Goal: Task Accomplishment & Management: Manage account settings

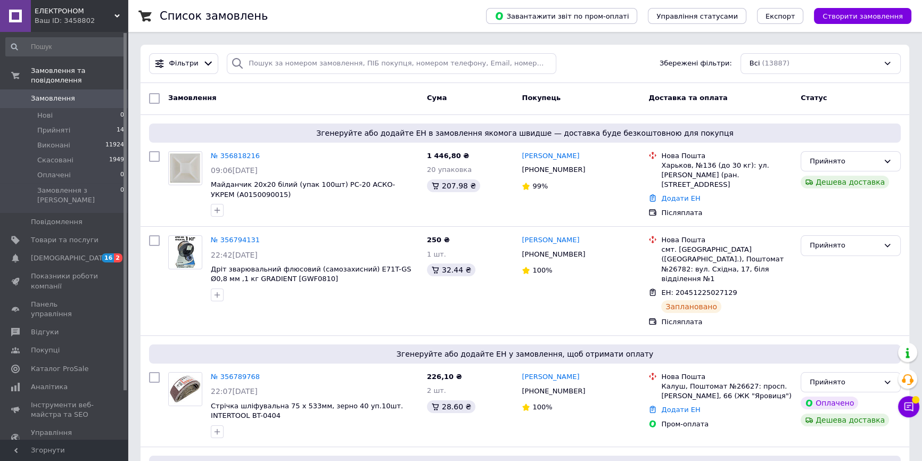
click at [84, 94] on span "Замовлення" at bounding box center [65, 99] width 68 height 10
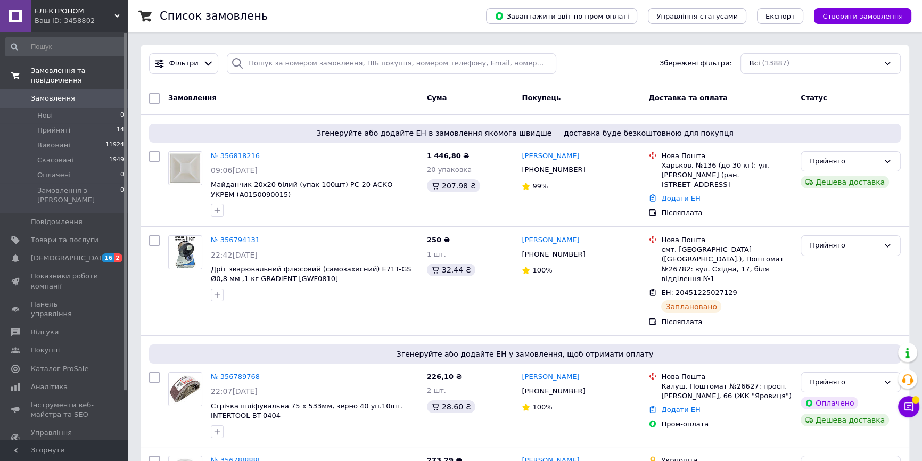
click at [47, 74] on span "Замовлення та повідомлення" at bounding box center [79, 75] width 97 height 19
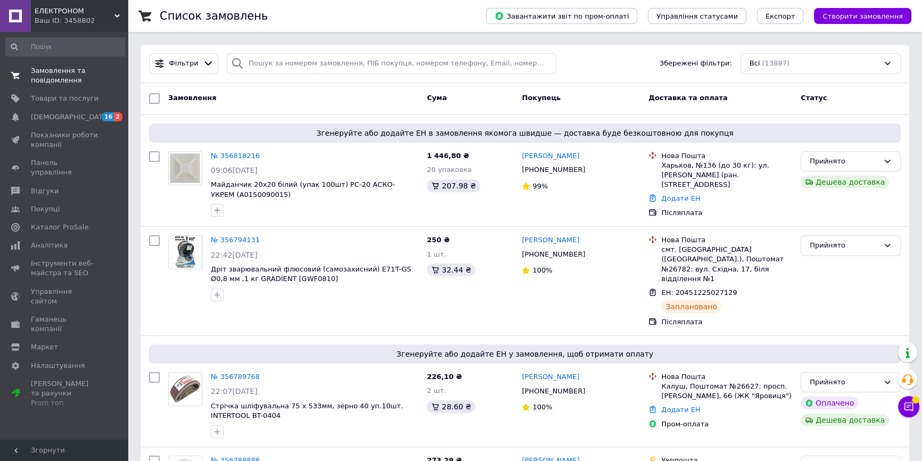
click at [47, 73] on span "Замовлення та повідомлення" at bounding box center [65, 75] width 68 height 19
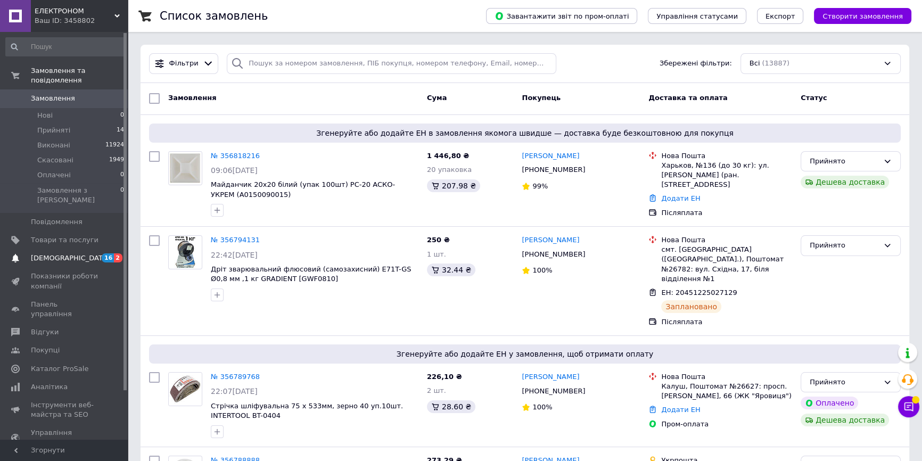
click at [69, 253] on span "[DEMOGRAPHIC_DATA]" at bounding box center [70, 258] width 79 height 10
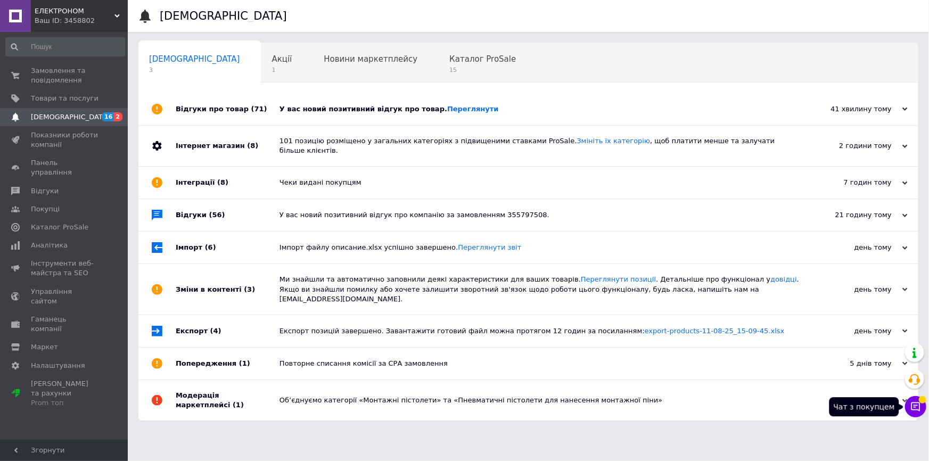
click at [914, 398] on button "Чат з покупцем" at bounding box center [915, 406] width 21 height 21
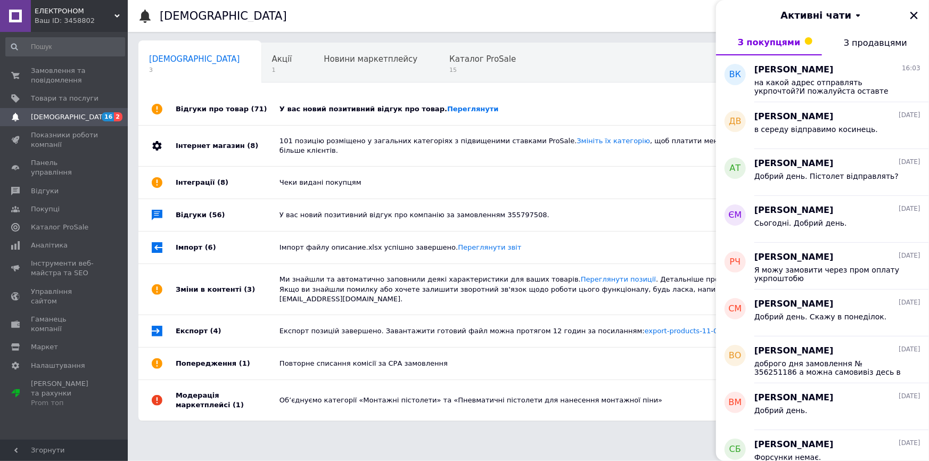
click at [457, 114] on div "У вас новий позитивний відгук про товар. [GEOGRAPHIC_DATA]" at bounding box center [541, 109] width 522 height 32
click at [457, 113] on div "У вас новий позитивний відгук про товар. [GEOGRAPHIC_DATA]" at bounding box center [541, 109] width 522 height 10
click at [457, 109] on link "Переглянути" at bounding box center [473, 109] width 52 height 8
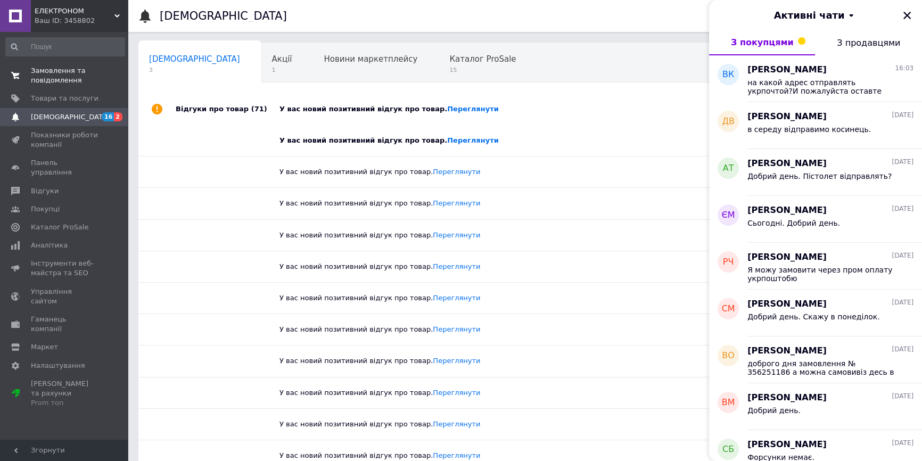
click at [58, 67] on span "Замовлення та повідомлення" at bounding box center [65, 75] width 68 height 19
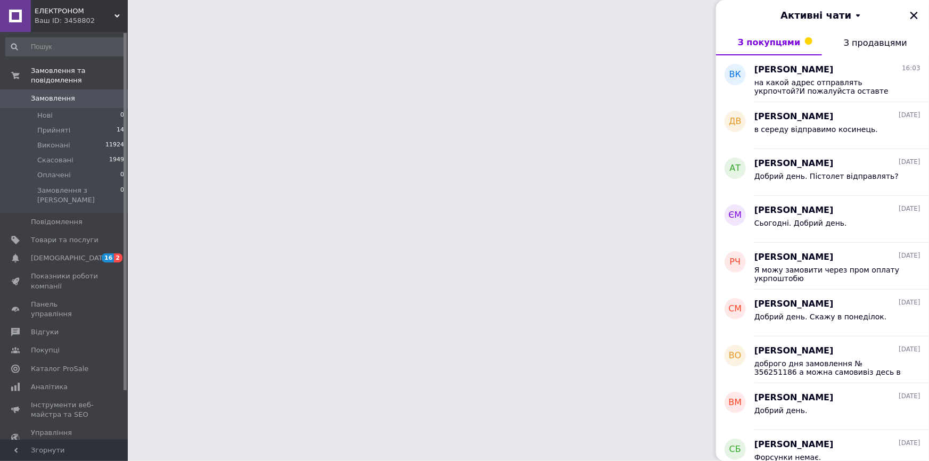
drag, startPoint x: 913, startPoint y: 13, endPoint x: 901, endPoint y: 22, distance: 14.8
click at [914, 13] on icon "Закрити" at bounding box center [914, 16] width 10 height 10
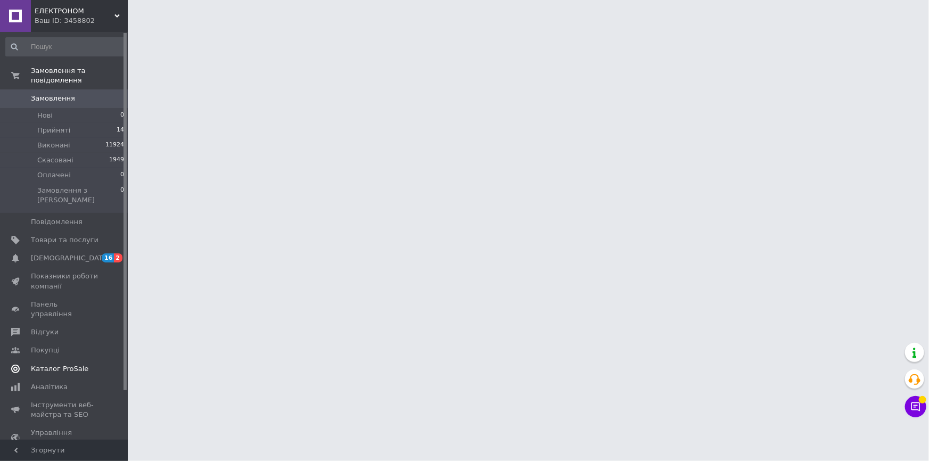
drag, startPoint x: 51, startPoint y: 244, endPoint x: 90, endPoint y: 218, distance: 46.8
click at [52, 249] on link "[DEMOGRAPHIC_DATA] 16 2" at bounding box center [65, 258] width 130 height 18
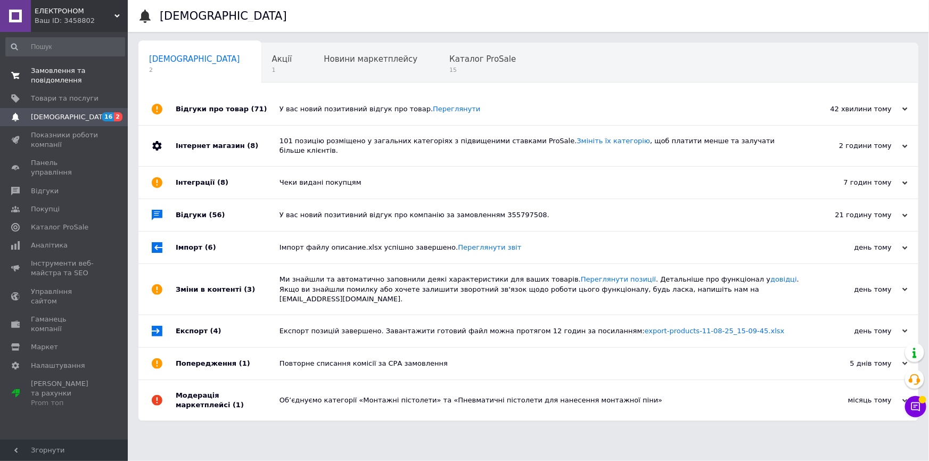
click at [70, 83] on span "Замовлення та повідомлення" at bounding box center [65, 75] width 68 height 19
